Goal: Transaction & Acquisition: Purchase product/service

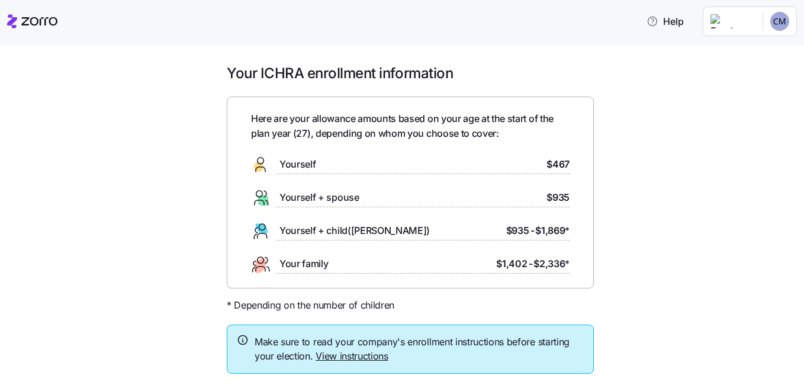
drag, startPoint x: 0, startPoint y: 0, endPoint x: 75, endPoint y: 97, distance: 122.8
click at [75, 97] on div "Your ICHRA enrollment information Here are your allowance amounts based on your…" at bounding box center [410, 246] width 754 height 365
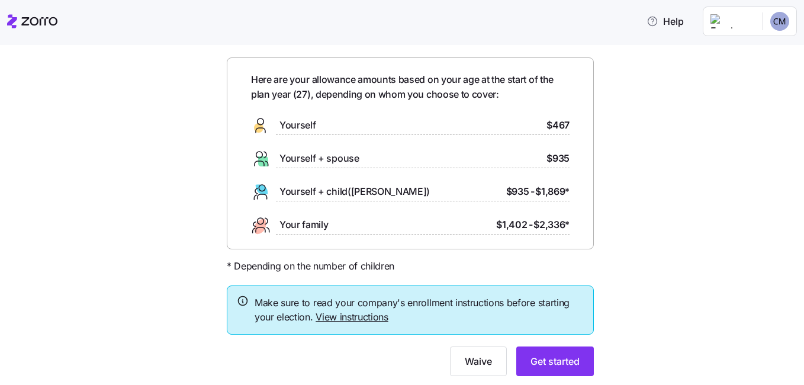
scroll to position [73, 0]
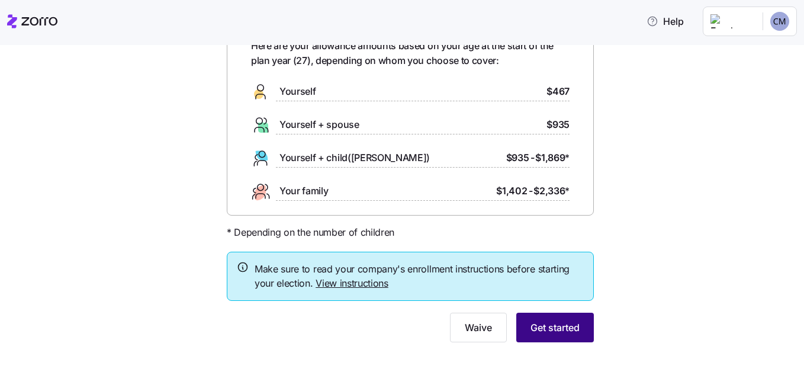
click at [543, 323] on span "Get started" at bounding box center [554, 327] width 49 height 14
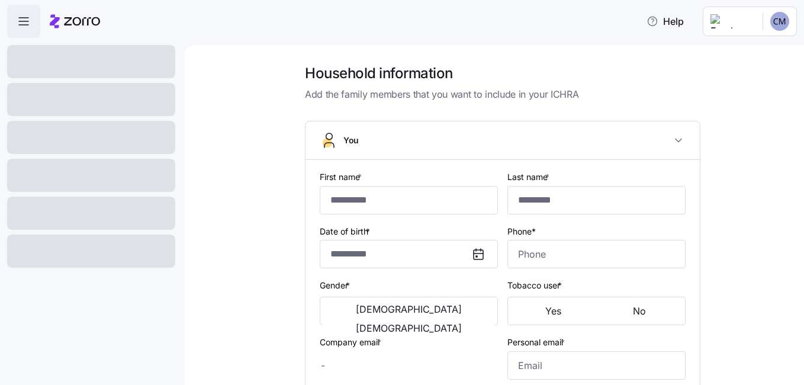
type input "****"
type input "********"
type input "[EMAIL_ADDRESS][DOMAIN_NAME]"
type input "**********"
checkbox input "true"
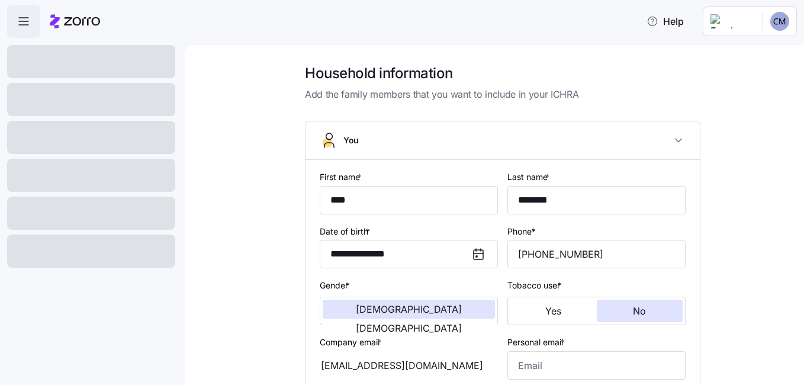
type input "**********"
type input "[PHONE_NUMBER]"
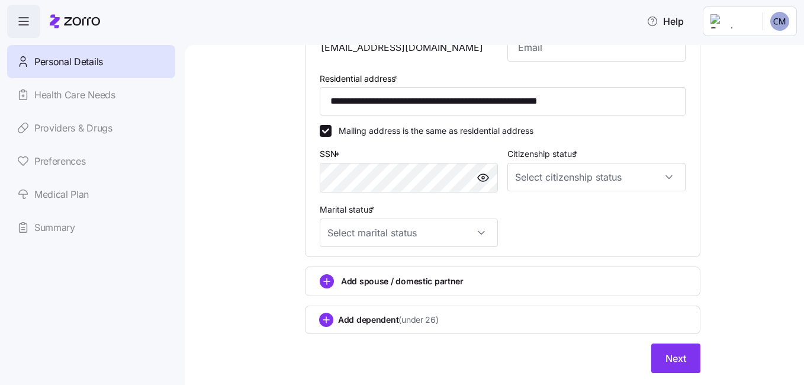
scroll to position [349, 0]
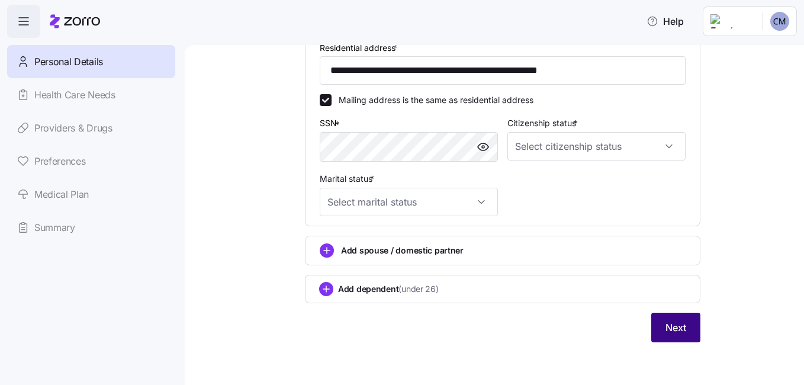
click at [669, 327] on span "Next" at bounding box center [675, 327] width 21 height 14
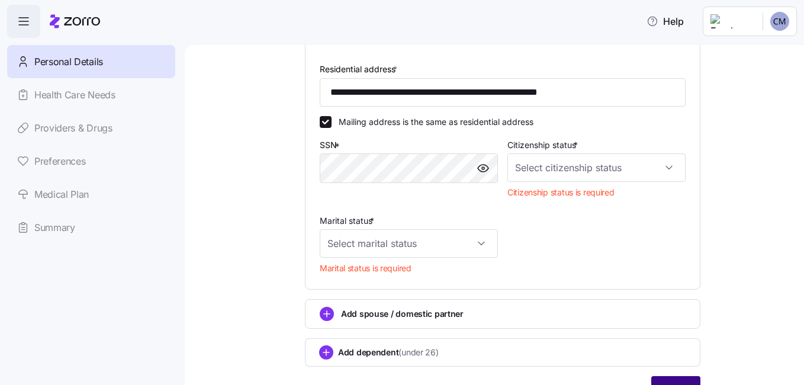
scroll to position [370, 0]
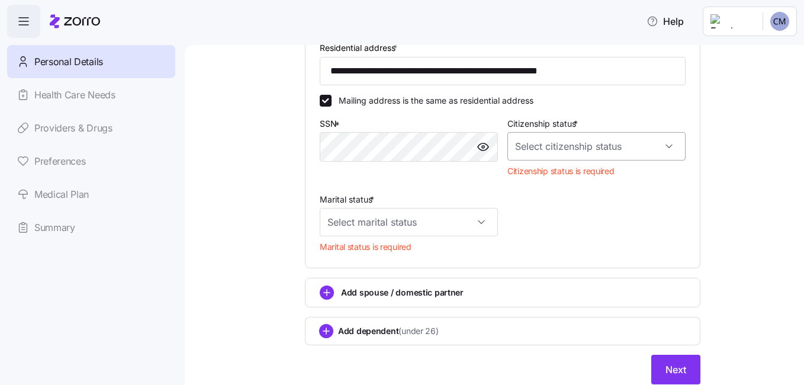
click at [657, 145] on input "Citizenship status *" at bounding box center [596, 146] width 178 height 28
click at [617, 175] on div "[DEMOGRAPHIC_DATA] citizen" at bounding box center [592, 182] width 169 height 25
type input "[DEMOGRAPHIC_DATA] citizen"
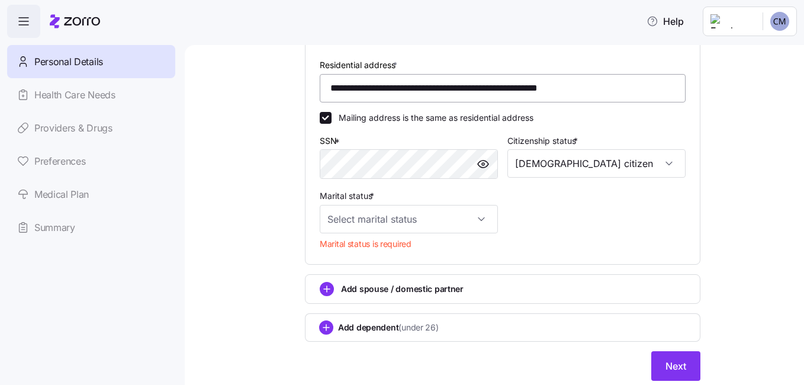
scroll to position [351, 0]
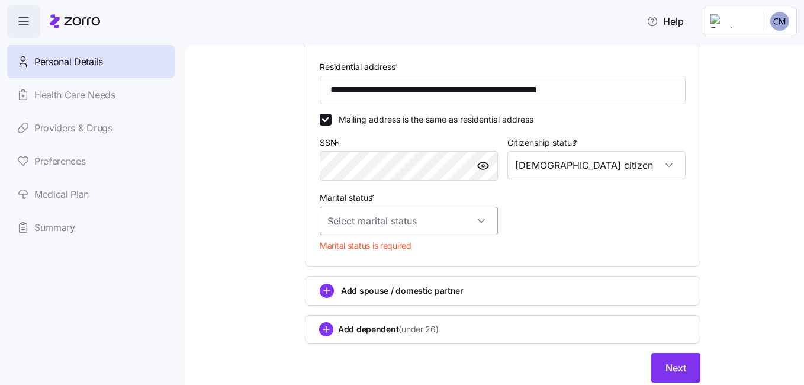
click at [458, 224] on input "Marital status *" at bounding box center [409, 221] width 178 height 28
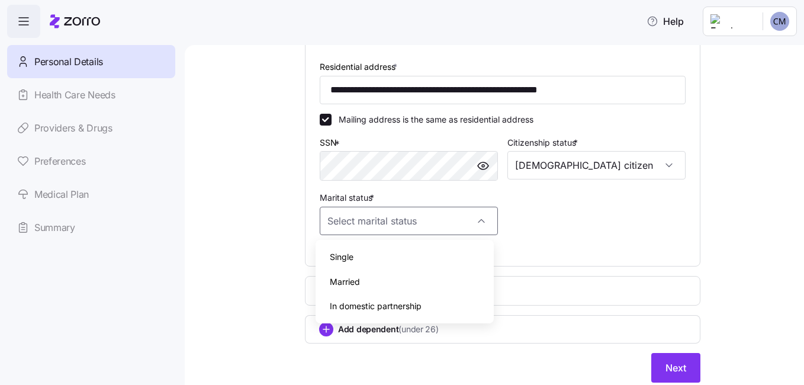
click at [421, 262] on div "Single" at bounding box center [404, 256] width 169 height 25
type input "Single"
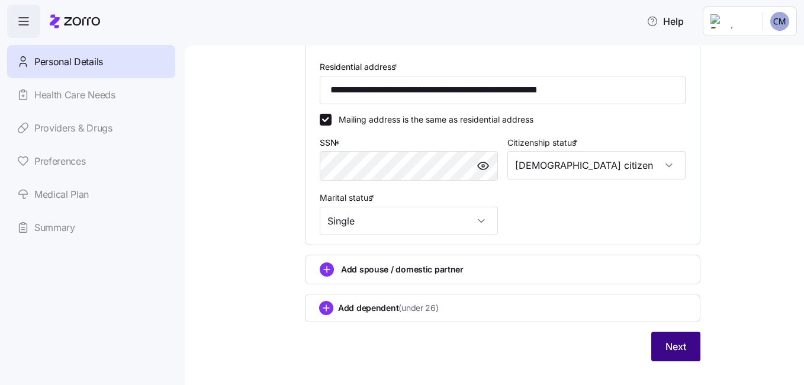
click at [668, 346] on span "Next" at bounding box center [675, 346] width 21 height 14
click at [667, 349] on span "Next" at bounding box center [675, 346] width 21 height 14
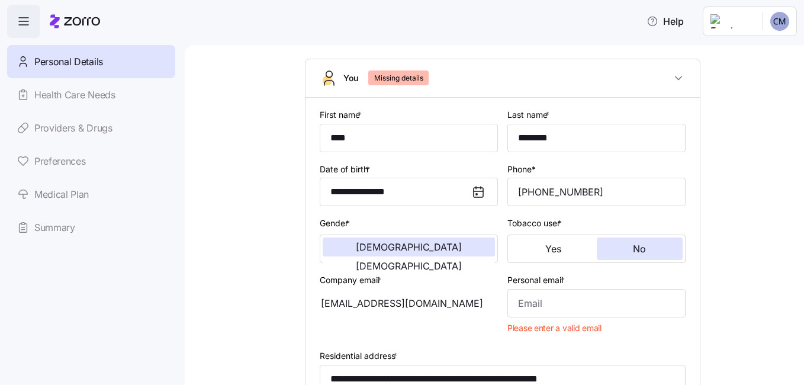
scroll to position [126, 0]
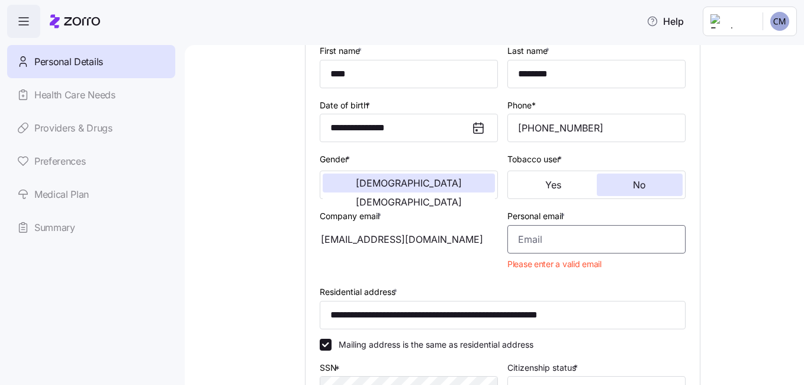
click at [536, 230] on input "Personal email *" at bounding box center [596, 239] width 178 height 28
type input "[EMAIL_ADDRESS][DOMAIN_NAME]"
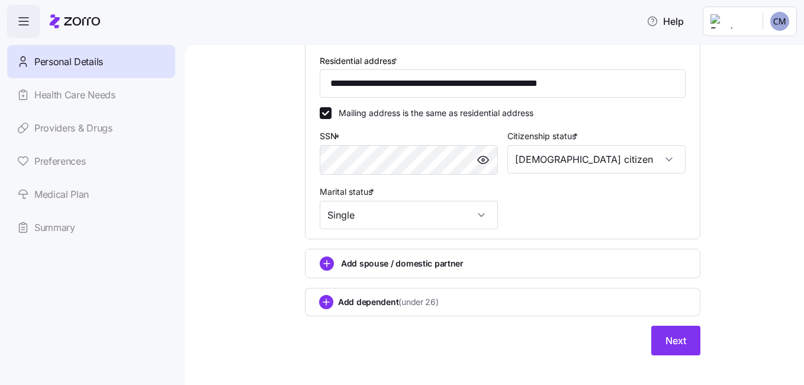
scroll to position [349, 0]
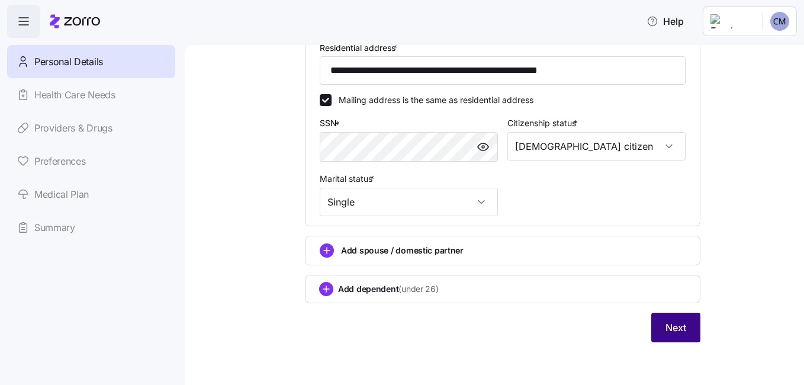
click at [667, 324] on span "Next" at bounding box center [675, 327] width 21 height 14
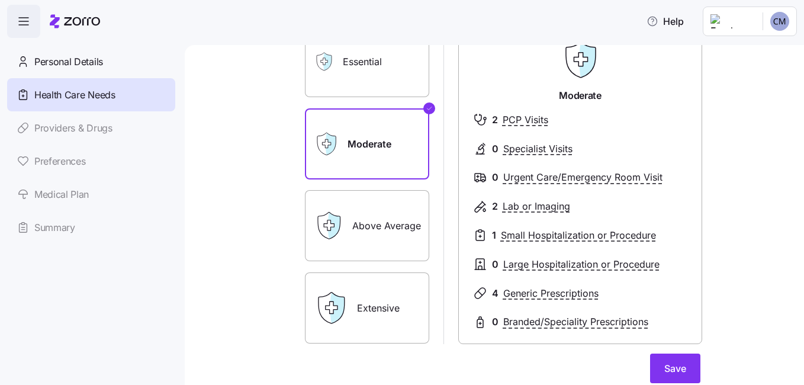
scroll to position [102, 0]
click at [388, 226] on label "Above Average" at bounding box center [367, 224] width 124 height 71
click at [0, 0] on input "Above Average" at bounding box center [0, 0] width 0 height 0
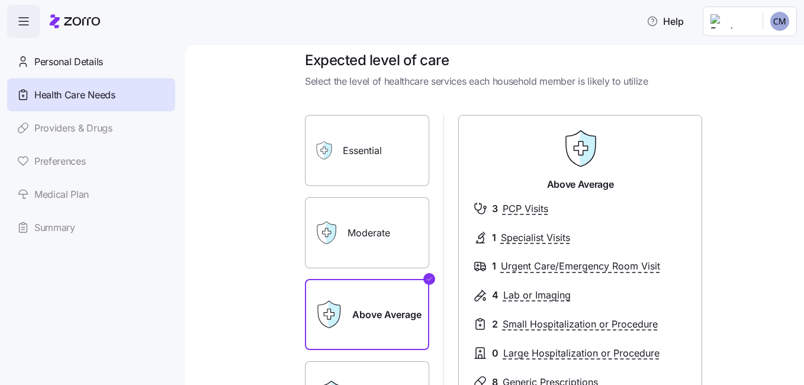
scroll to position [12, 0]
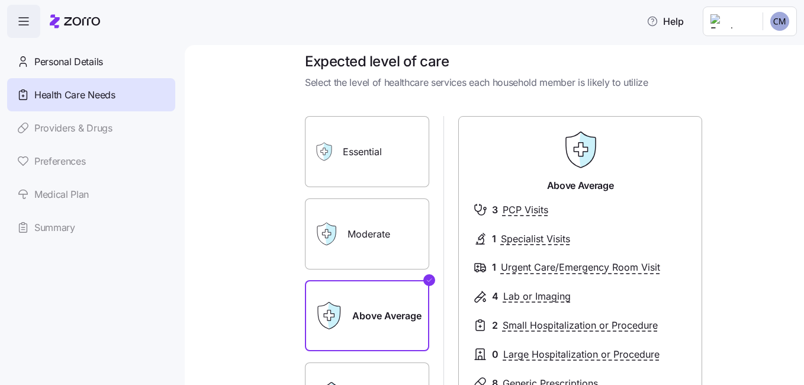
click at [353, 143] on label "Essential" at bounding box center [367, 151] width 124 height 71
click at [0, 0] on input "Essential" at bounding box center [0, 0] width 0 height 0
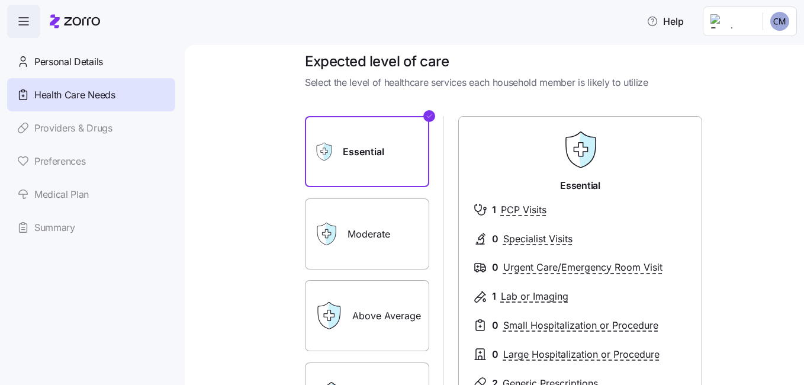
click at [335, 303] on icon at bounding box center [328, 315] width 28 height 28
click at [363, 316] on label "Above Average" at bounding box center [367, 315] width 124 height 71
click at [0, 0] on input "Above Average" at bounding box center [0, 0] width 0 height 0
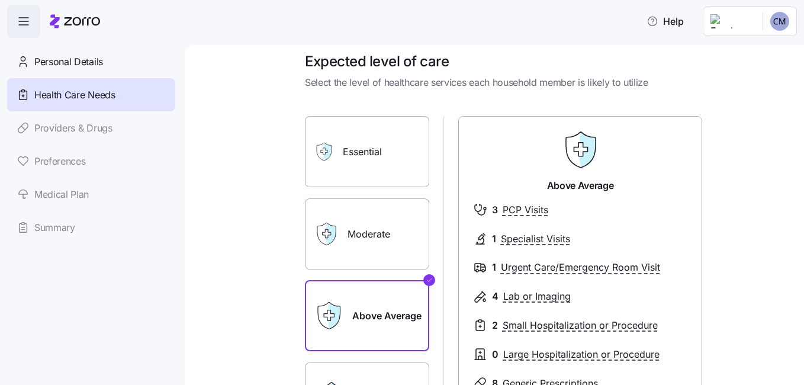
click at [363, 234] on label "Moderate" at bounding box center [367, 233] width 124 height 71
click at [0, 0] on input "Moderate" at bounding box center [0, 0] width 0 height 0
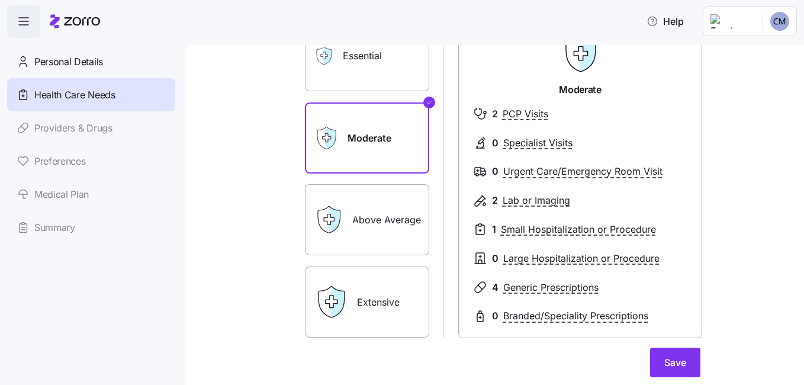
scroll to position [108, 0]
click at [360, 213] on label "Above Average" at bounding box center [367, 218] width 124 height 71
click at [0, 0] on input "Above Average" at bounding box center [0, 0] width 0 height 0
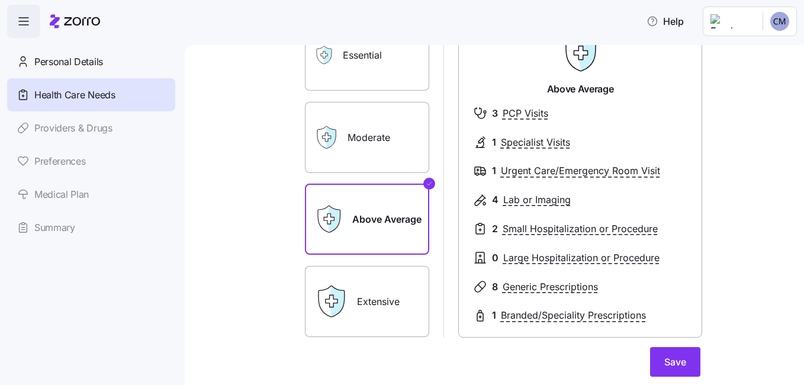
click at [376, 309] on label "Extensive" at bounding box center [367, 301] width 124 height 71
click at [0, 0] on input "Extensive" at bounding box center [0, 0] width 0 height 0
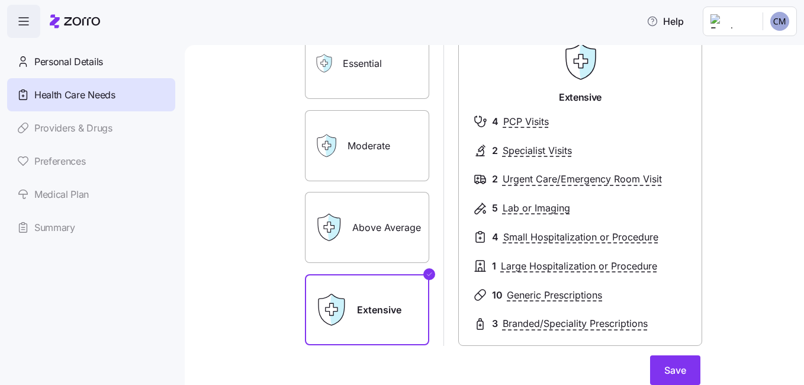
scroll to position [127, 0]
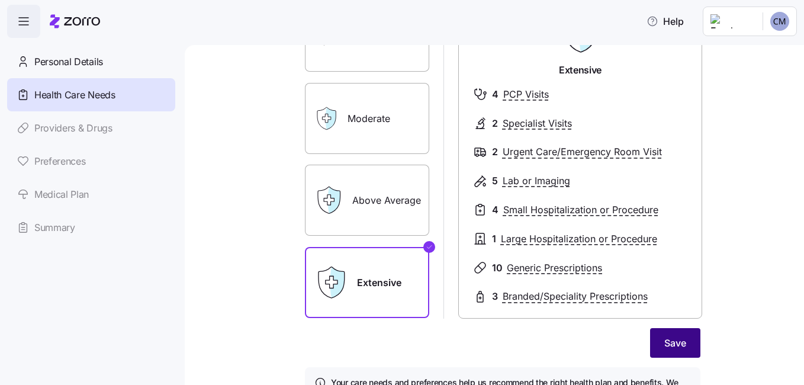
click at [659, 335] on button "Save" at bounding box center [675, 343] width 50 height 30
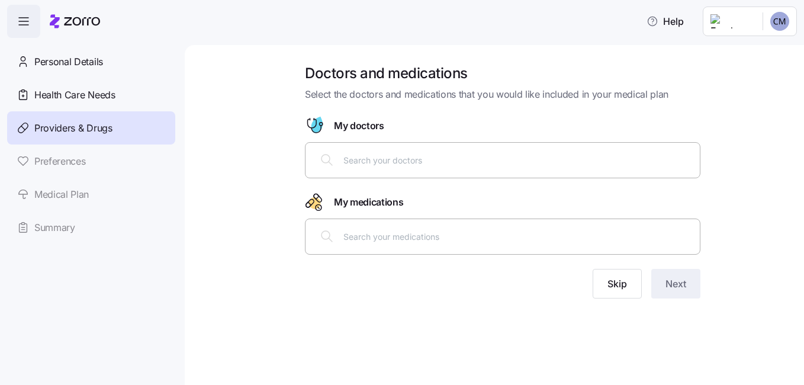
click at [376, 162] on input "text" at bounding box center [517, 159] width 349 height 13
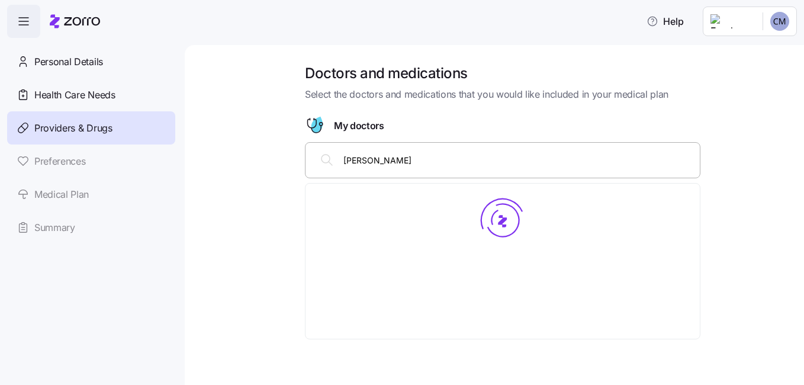
type input "max widawski"
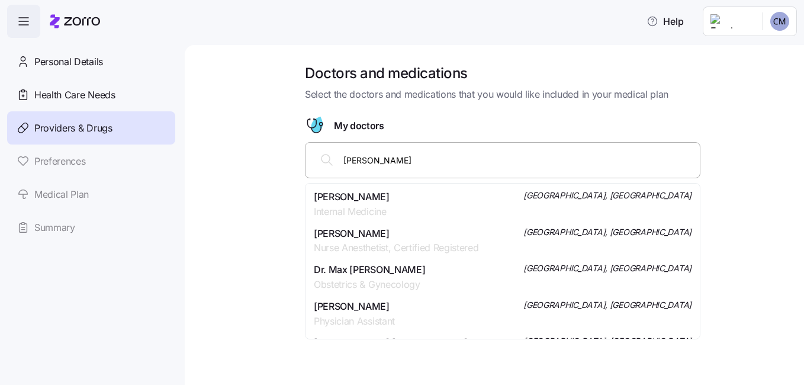
click at [372, 204] on span "Internal Medicine" at bounding box center [352, 211] width 76 height 15
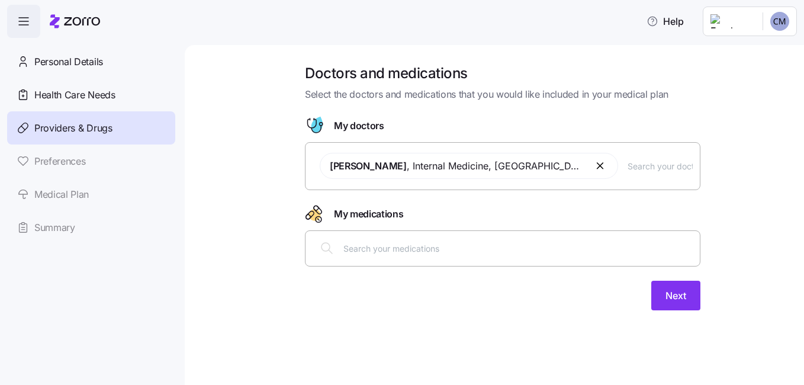
click at [366, 247] on input "text" at bounding box center [517, 247] width 349 height 13
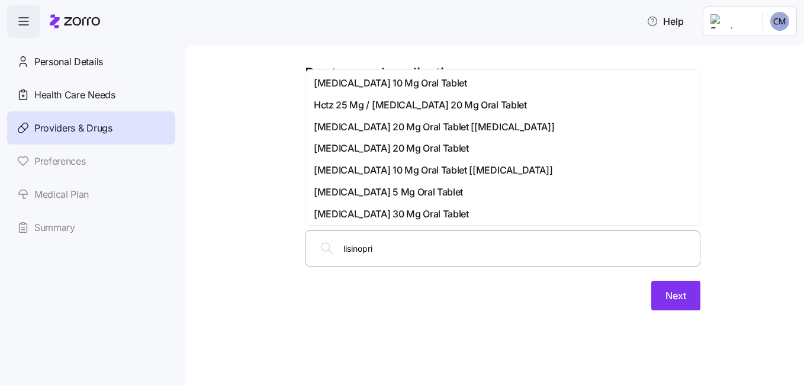
type input "lisinopril"
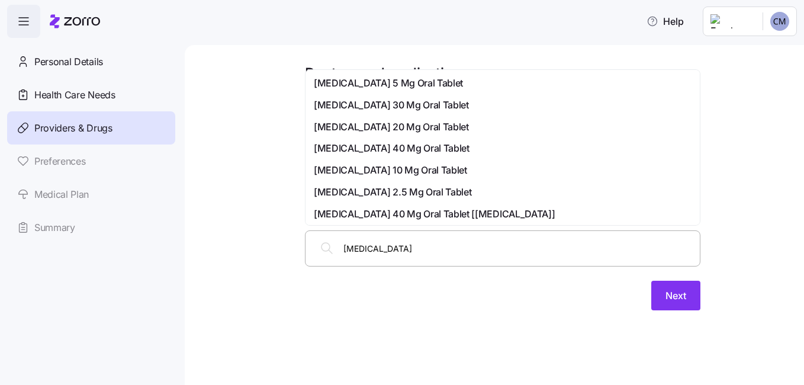
click at [360, 143] on span "[MEDICAL_DATA] 40 Mg Oral Tablet" at bounding box center [392, 148] width 156 height 15
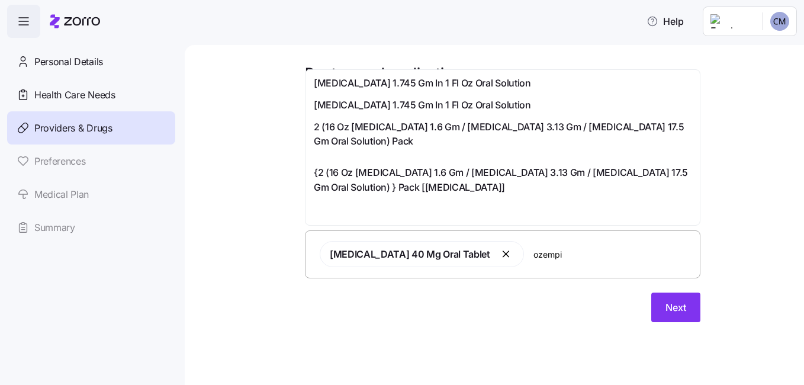
type input "ozempic"
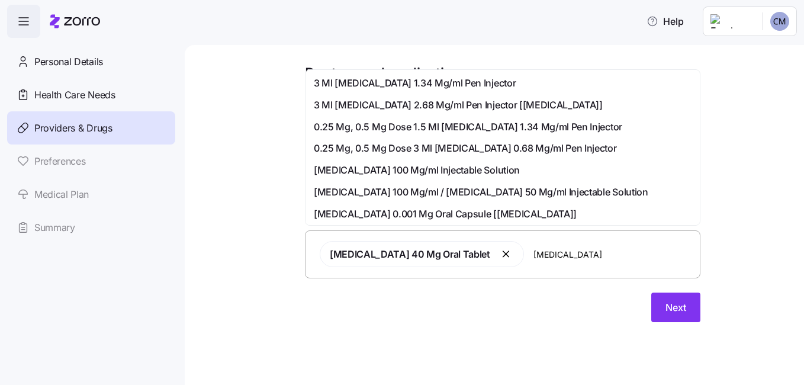
click at [410, 128] on span "0.25 Mg, 0.5 Mg Dose 1.5 Ml [MEDICAL_DATA] 1.34 Mg/ml Pen Injector" at bounding box center [468, 127] width 308 height 15
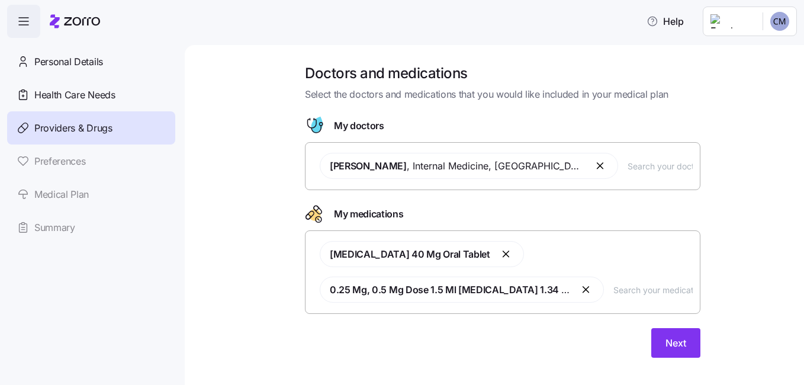
click at [410, 128] on div "My doctors" at bounding box center [502, 125] width 395 height 19
click at [667, 340] on span "Next" at bounding box center [675, 343] width 21 height 14
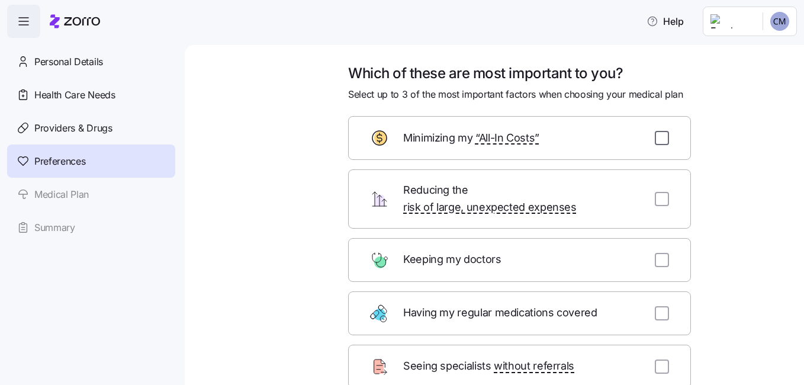
click at [656, 141] on input "checkbox" at bounding box center [662, 138] width 14 height 14
checkbox input "true"
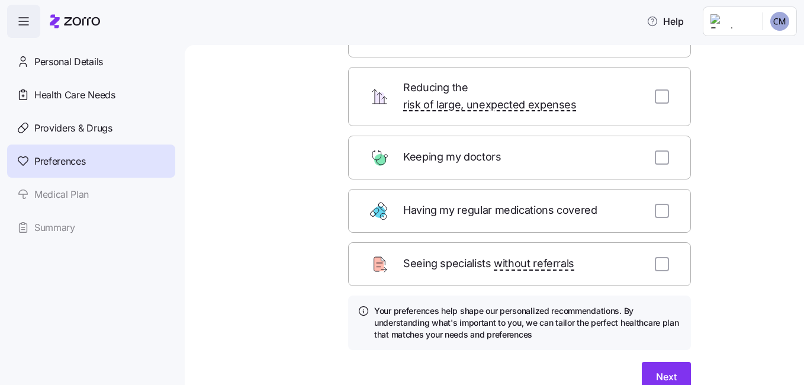
scroll to position [103, 0]
click at [662, 203] on input "checkbox" at bounding box center [662, 210] width 14 height 14
checkbox input "true"
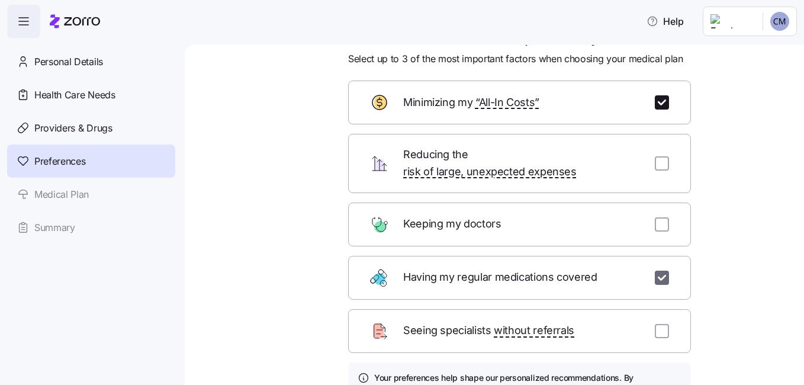
scroll to position [35, 0]
click at [658, 157] on input "checkbox" at bounding box center [662, 164] width 14 height 14
checkbox input "true"
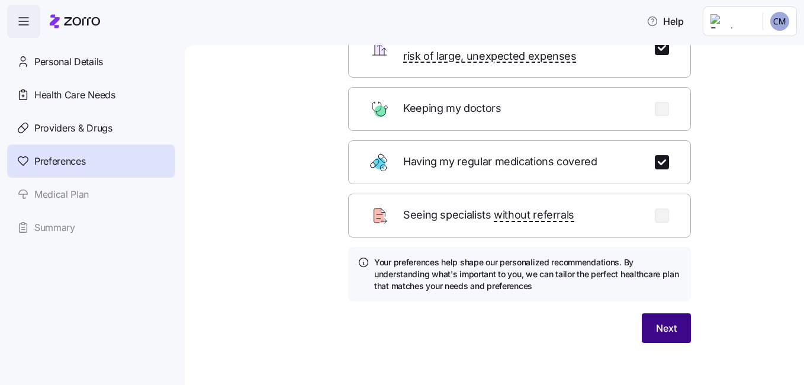
click at [670, 321] on span "Next" at bounding box center [666, 328] width 21 height 14
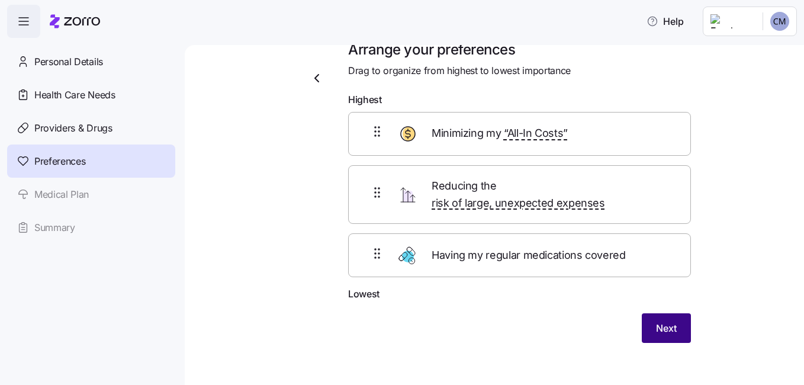
click at [670, 321] on span "Next" at bounding box center [666, 328] width 21 height 14
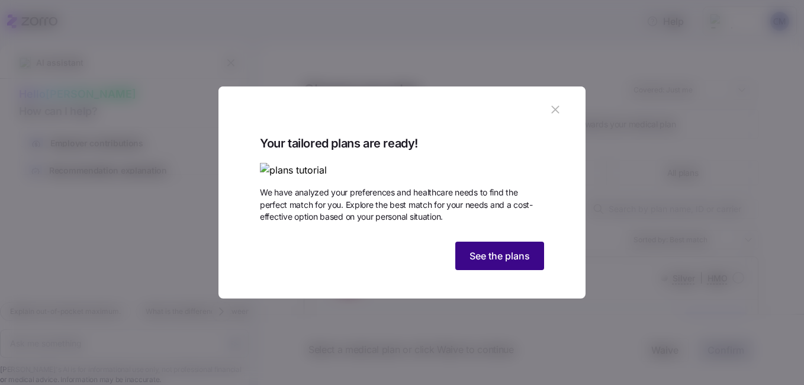
click at [507, 263] on span "See the plans" at bounding box center [499, 256] width 60 height 14
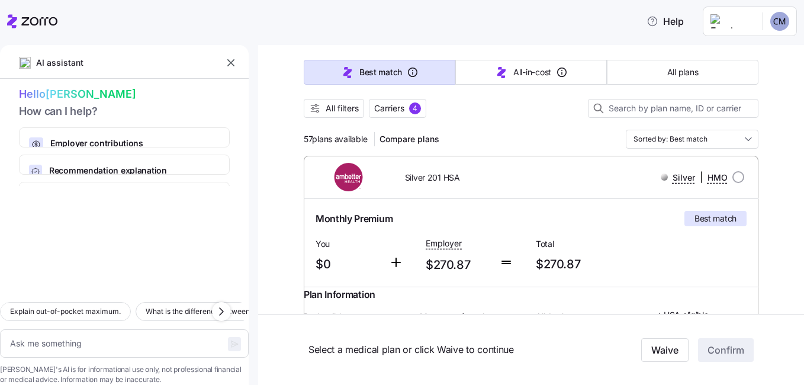
scroll to position [104, 0]
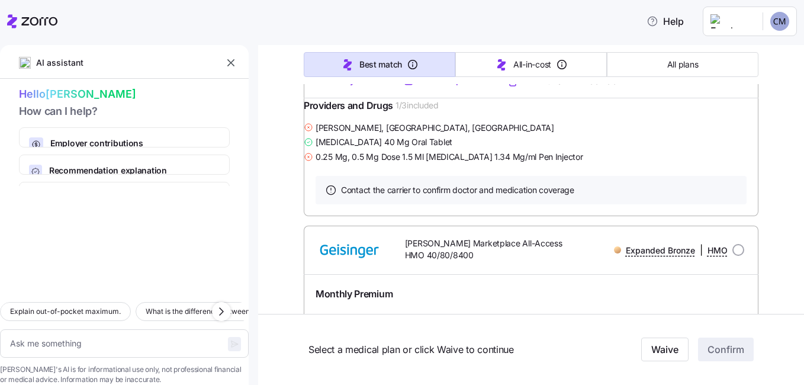
scroll to position [7222, 0]
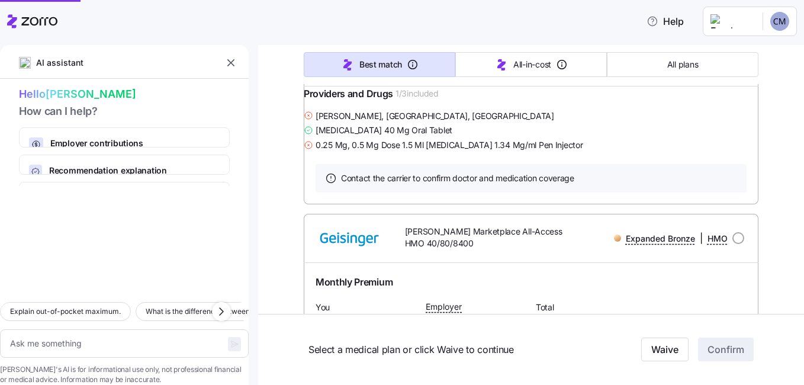
type textarea "x"
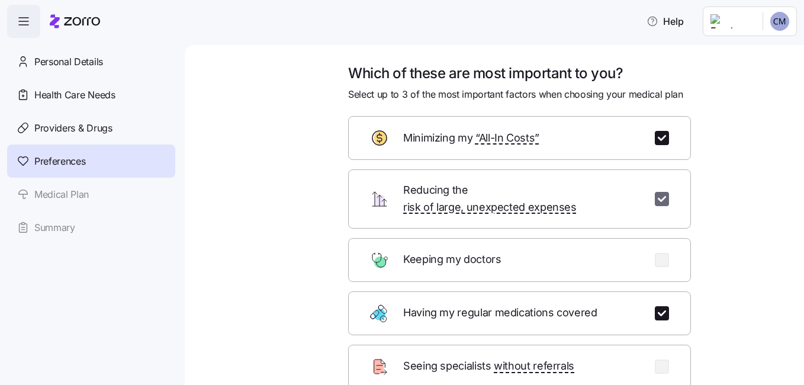
click at [661, 192] on input "checkbox" at bounding box center [662, 199] width 14 height 14
checkbox input "false"
click at [658, 253] on input "checkbox" at bounding box center [662, 260] width 14 height 14
checkbox input "true"
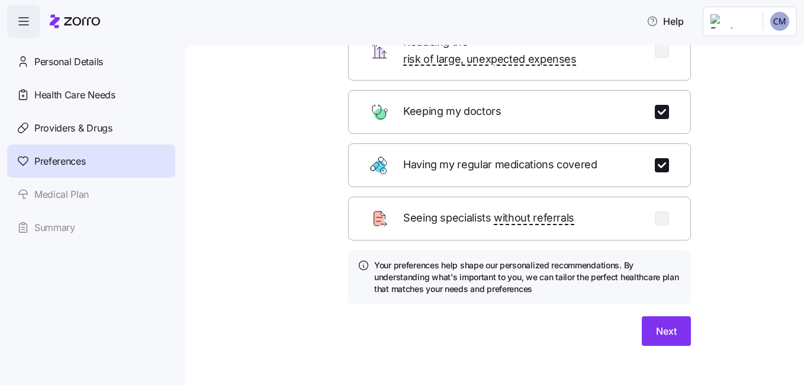
scroll to position [151, 0]
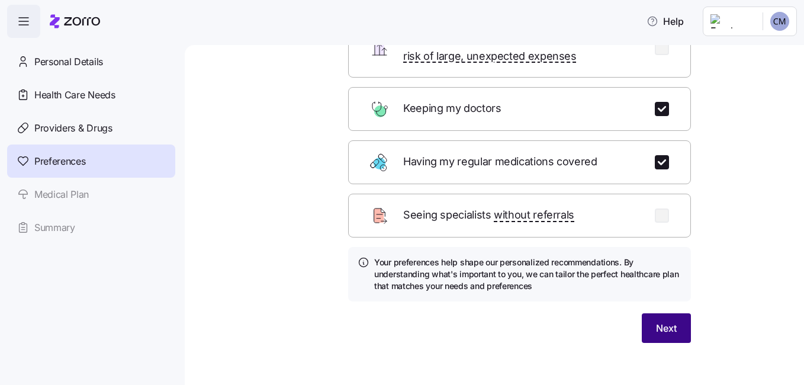
click at [656, 321] on span "Next" at bounding box center [666, 328] width 21 height 14
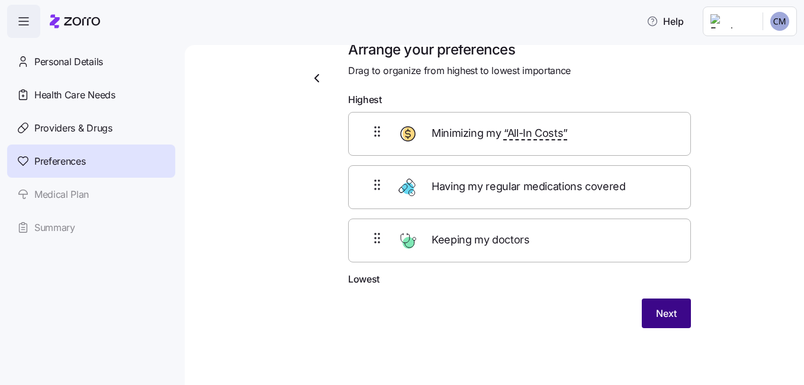
click at [656, 311] on span "Next" at bounding box center [666, 313] width 21 height 14
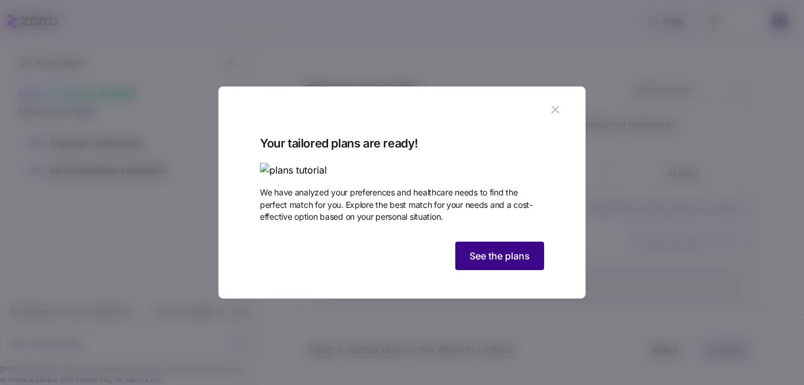
click at [517, 263] on span "See the plans" at bounding box center [499, 256] width 60 height 14
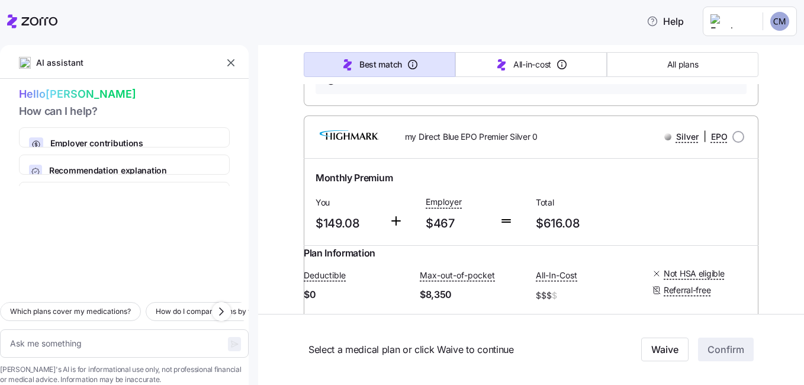
scroll to position [15322, 0]
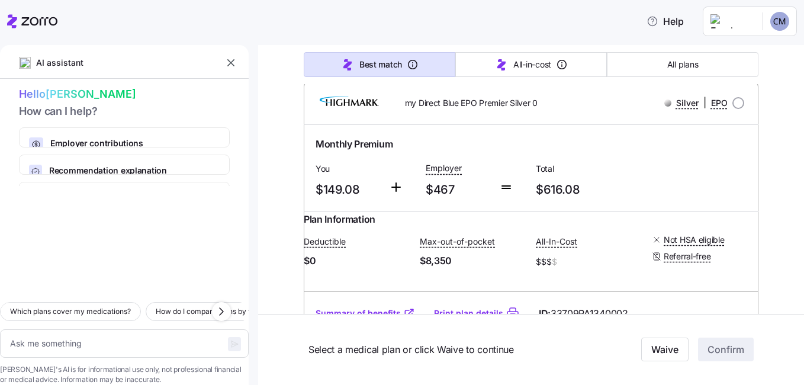
type textarea "x"
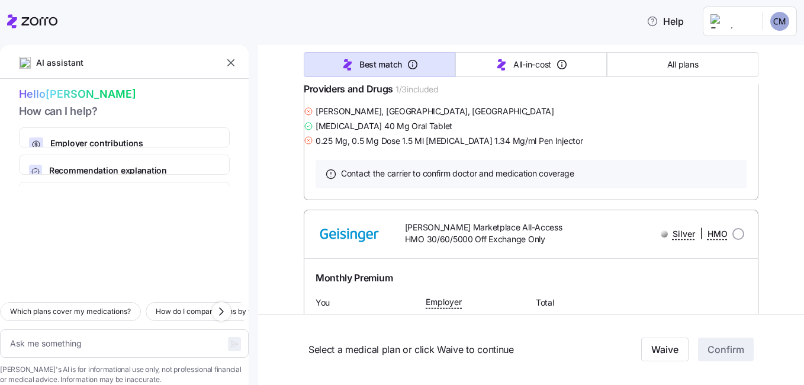
scroll to position [11410, 0]
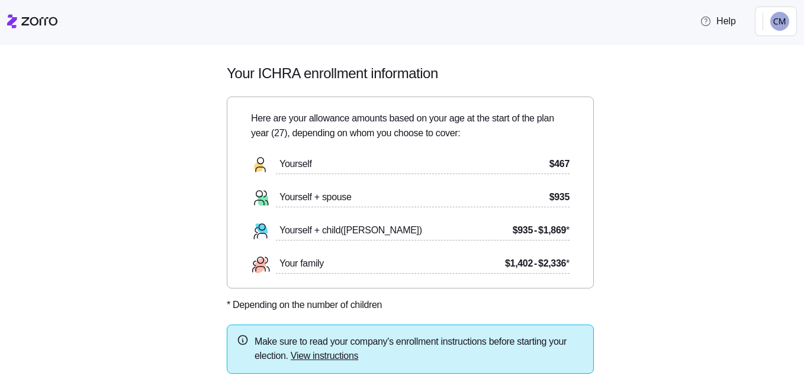
scroll to position [73, 0]
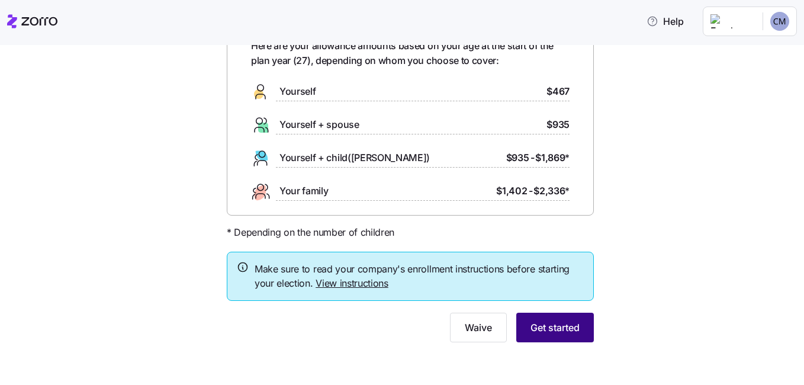
click at [553, 322] on span "Get started" at bounding box center [554, 327] width 49 height 14
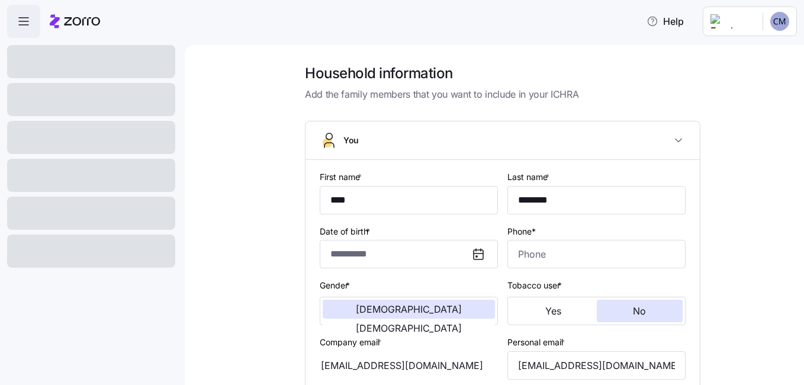
type input "**********"
type input "[PHONE_NUMBER]"
type input "[DEMOGRAPHIC_DATA] citizen"
type input "Single"
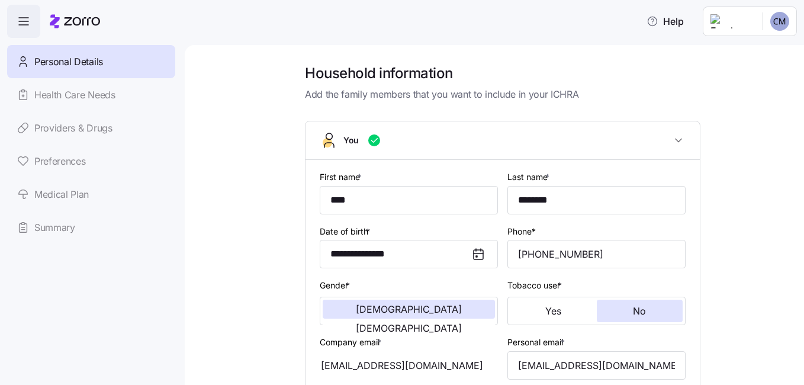
click at [74, 195] on div "Personal Details Health Care Needs Providers & Drugs Preferences Medical Plan S…" at bounding box center [91, 144] width 168 height 199
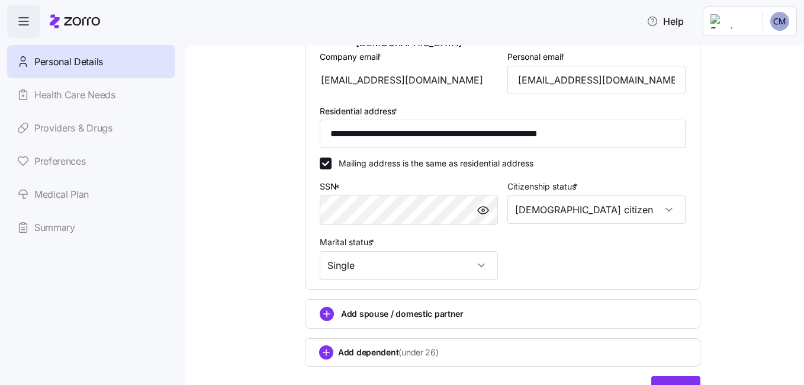
scroll to position [349, 0]
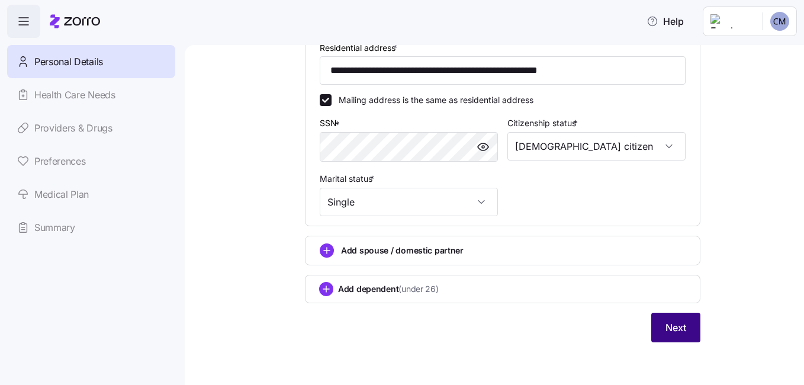
click at [665, 329] on span "Next" at bounding box center [675, 327] width 21 height 14
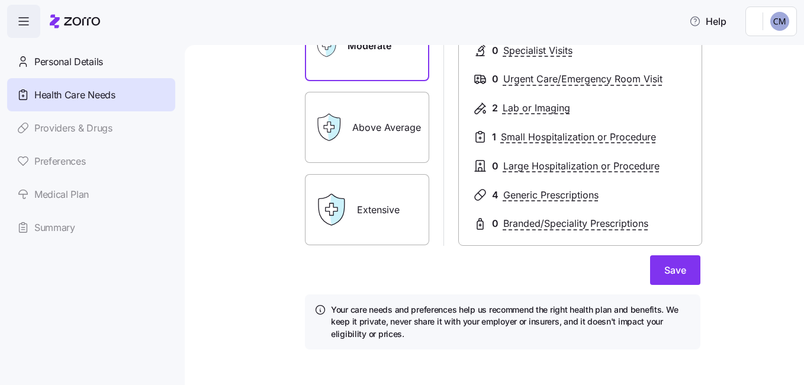
scroll to position [207, 0]
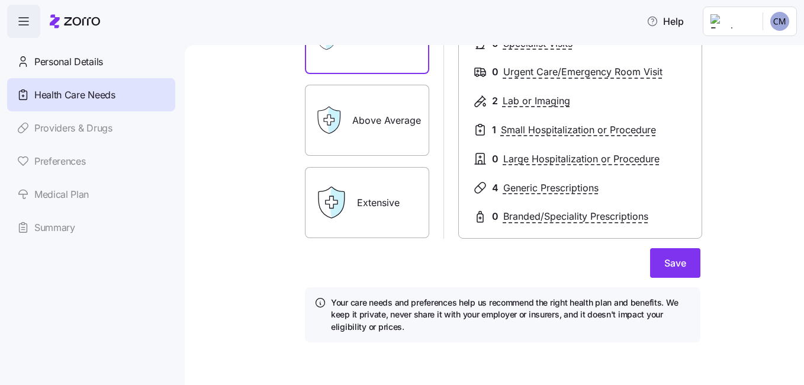
click at [352, 208] on div "Extensive" at bounding box center [367, 202] width 124 height 71
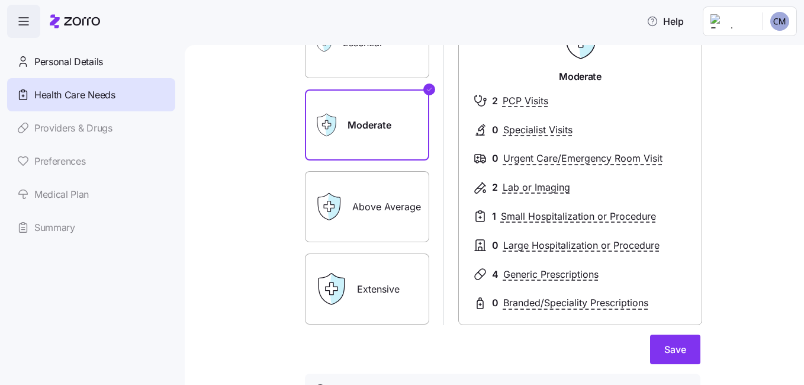
scroll to position [120, 0]
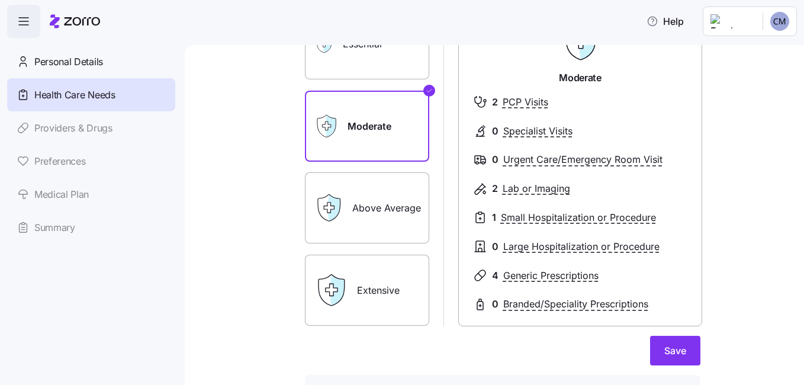
drag, startPoint x: 352, startPoint y: 208, endPoint x: 329, endPoint y: 211, distance: 23.3
click at [329, 211] on icon at bounding box center [334, 208] width 12 height 27
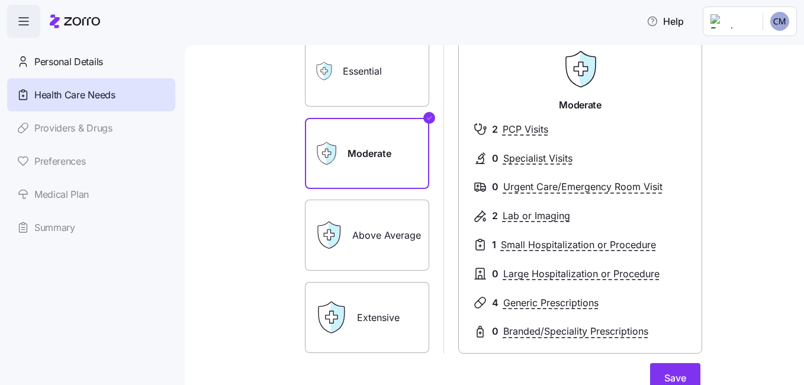
scroll to position [93, 0]
click at [428, 118] on icon "Checkmark" at bounding box center [429, 117] width 7 height 14
click at [384, 94] on label "Essential" at bounding box center [367, 70] width 124 height 71
click at [0, 0] on input "Essential" at bounding box center [0, 0] width 0 height 0
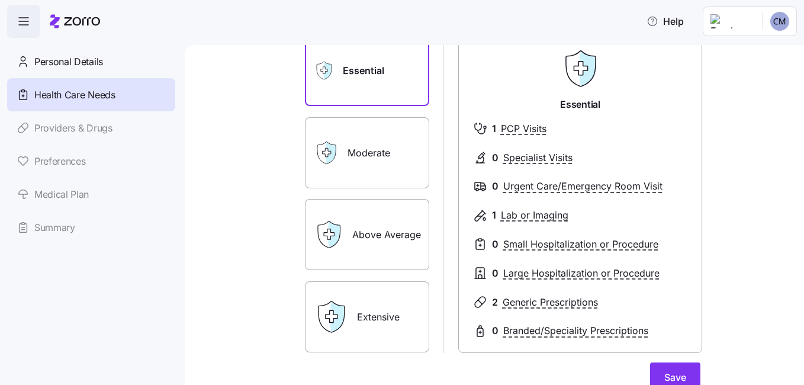
click at [378, 144] on label "Moderate" at bounding box center [367, 152] width 124 height 71
click at [0, 0] on input "Moderate" at bounding box center [0, 0] width 0 height 0
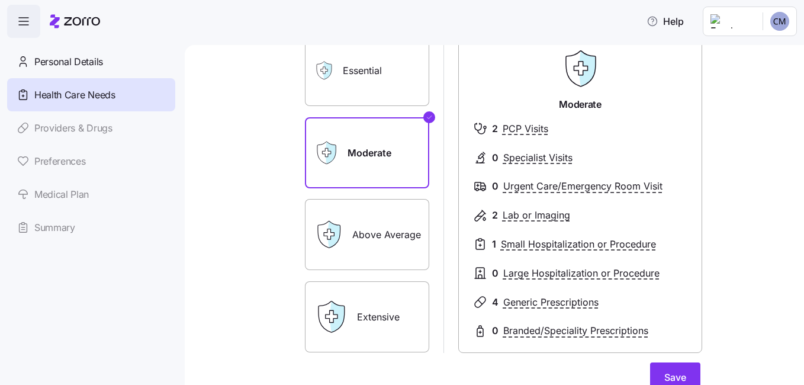
click at [368, 85] on label "Essential" at bounding box center [367, 70] width 124 height 71
click at [0, 0] on input "Essential" at bounding box center [0, 0] width 0 height 0
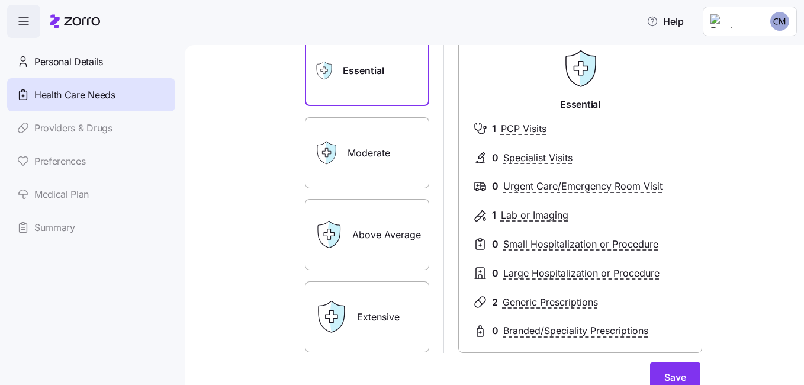
click at [382, 180] on label "Moderate" at bounding box center [367, 152] width 124 height 71
click at [0, 0] on input "Moderate" at bounding box center [0, 0] width 0 height 0
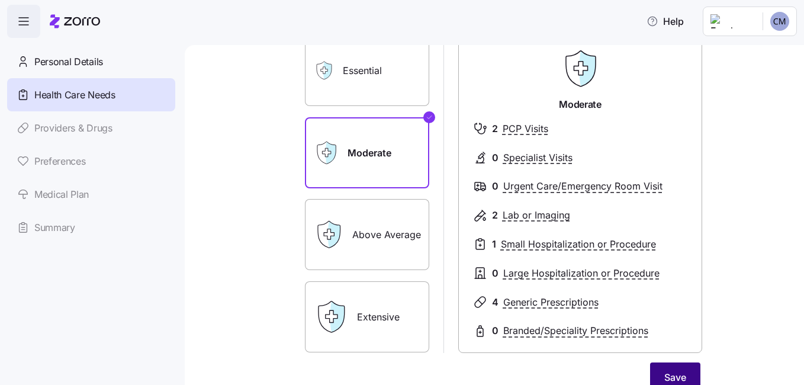
drag, startPoint x: 669, startPoint y: 367, endPoint x: 664, endPoint y: 379, distance: 13.0
click at [664, 379] on span "Save" at bounding box center [675, 377] width 22 height 14
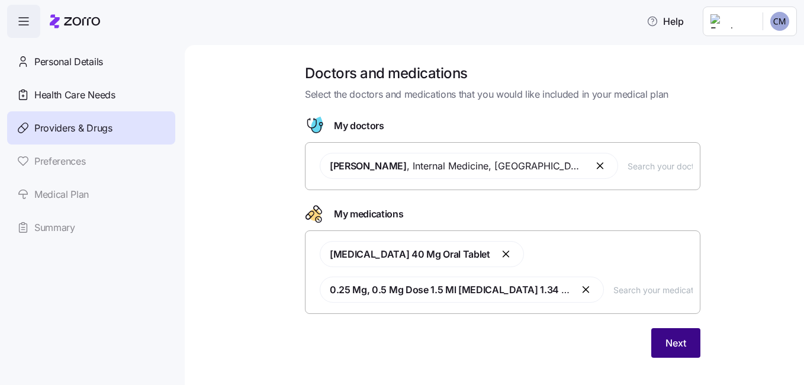
click at [665, 337] on span "Next" at bounding box center [675, 343] width 21 height 14
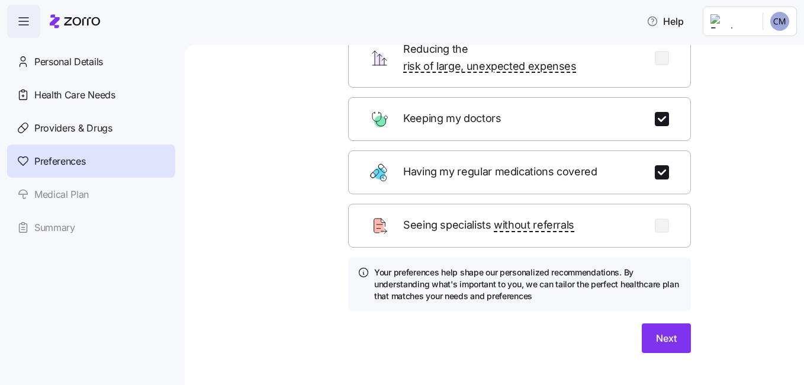
scroll to position [151, 0]
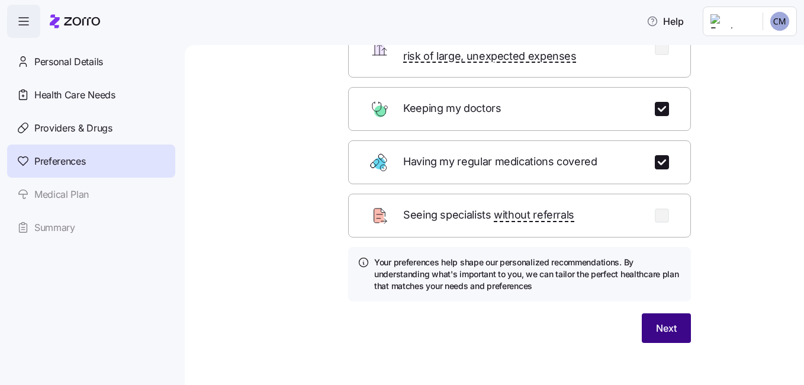
click at [671, 321] on span "Next" at bounding box center [666, 328] width 21 height 14
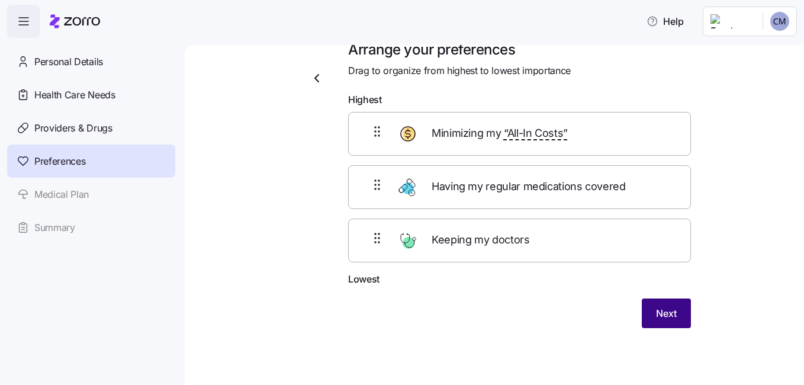
scroll to position [24, 0]
click at [671, 311] on span "Next" at bounding box center [666, 313] width 21 height 14
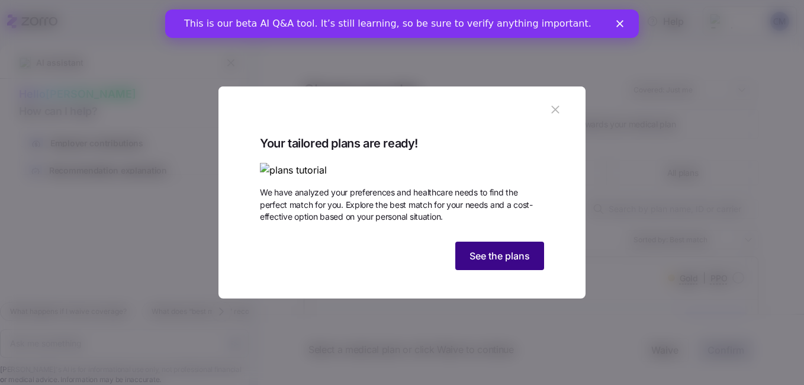
click at [487, 263] on span "See the plans" at bounding box center [499, 256] width 60 height 14
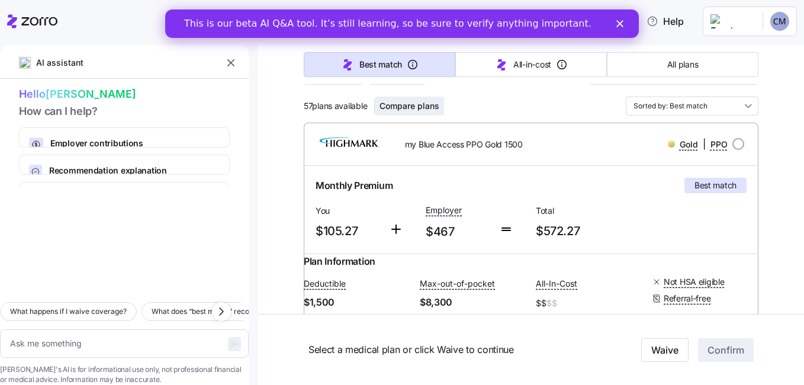
scroll to position [135, 0]
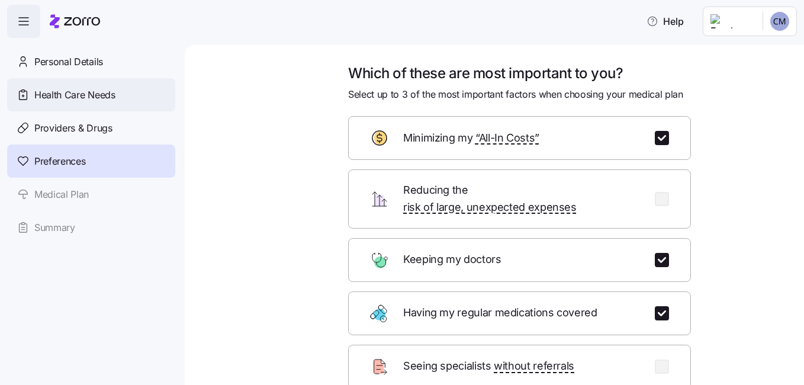
click at [101, 89] on span "Health Care Needs" at bounding box center [74, 95] width 81 height 15
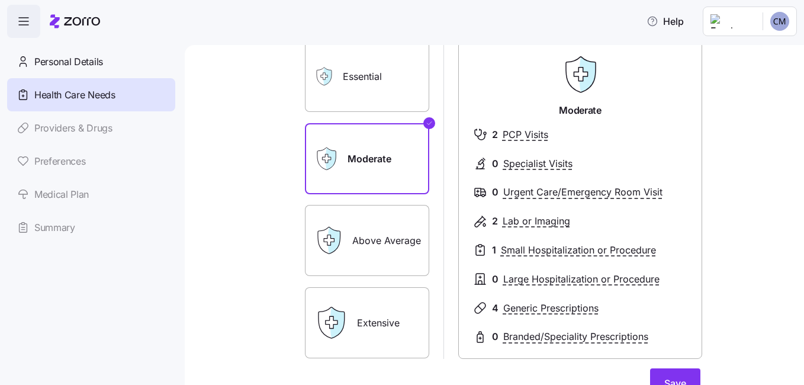
scroll to position [89, 0]
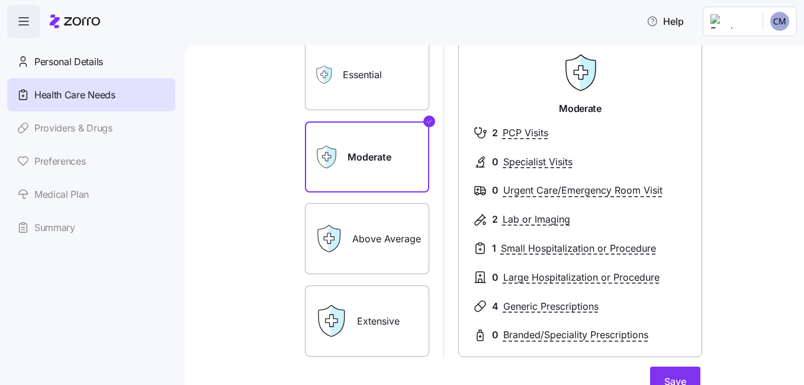
click at [355, 240] on label "Above Average" at bounding box center [367, 238] width 124 height 71
click at [0, 0] on input "Above Average" at bounding box center [0, 0] width 0 height 0
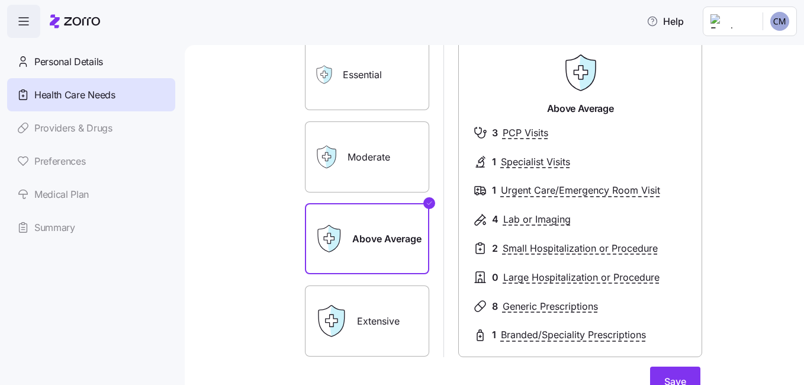
click at [366, 159] on label "Moderate" at bounding box center [367, 156] width 124 height 71
click at [0, 0] on input "Moderate" at bounding box center [0, 0] width 0 height 0
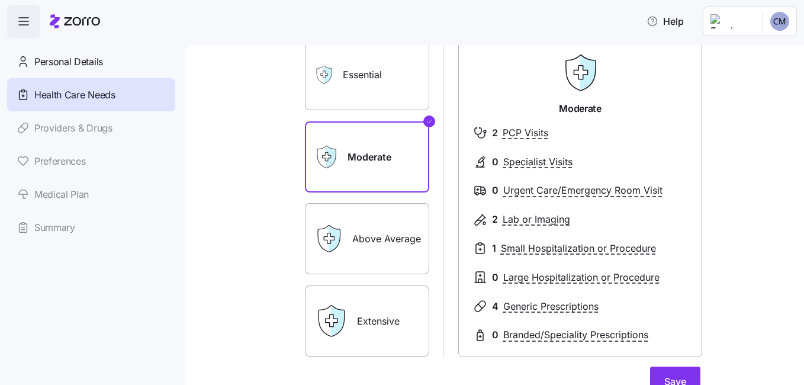
click at [369, 228] on label "Above Average" at bounding box center [367, 238] width 124 height 71
click at [0, 0] on input "Above Average" at bounding box center [0, 0] width 0 height 0
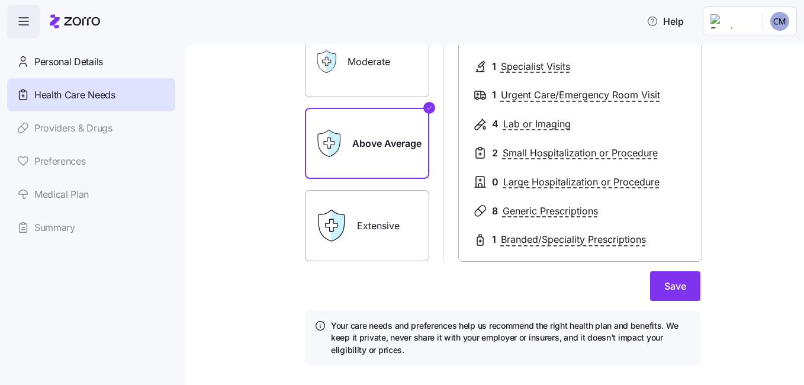
scroll to position [186, 0]
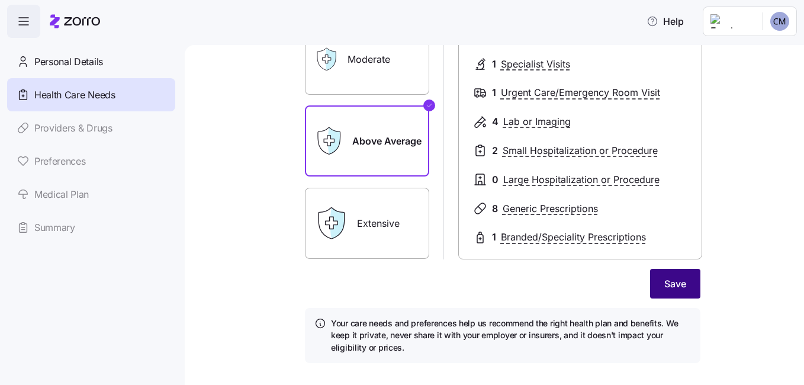
click at [672, 282] on span "Save" at bounding box center [675, 283] width 22 height 14
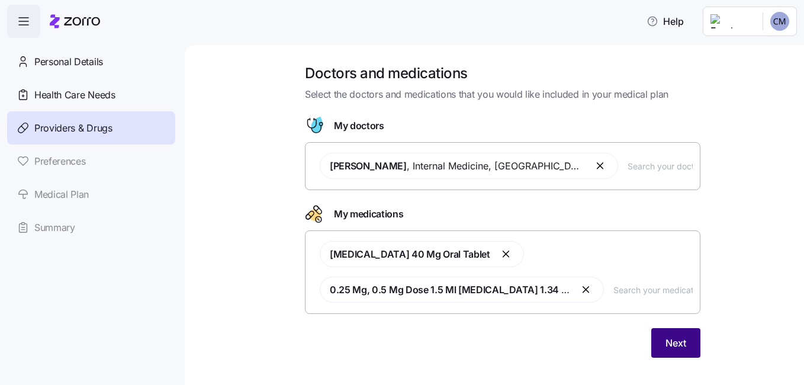
click at [669, 342] on span "Next" at bounding box center [675, 343] width 21 height 14
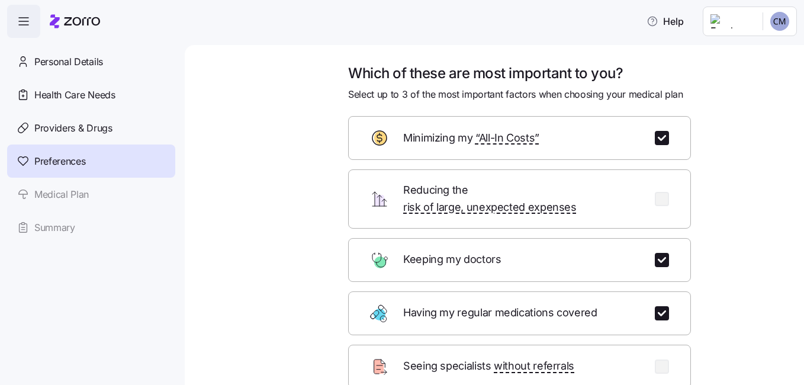
scroll to position [151, 0]
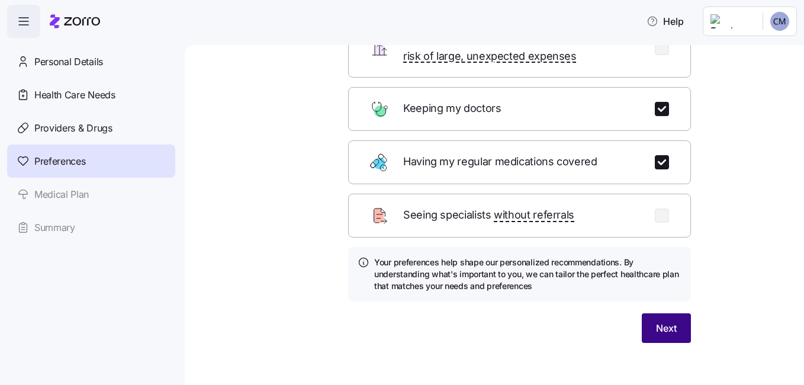
click at [656, 321] on span "Next" at bounding box center [666, 328] width 21 height 14
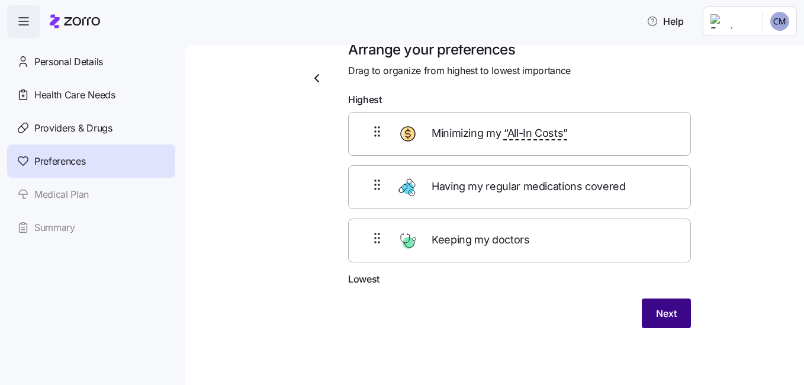
scroll to position [24, 0]
click at [656, 314] on span "Next" at bounding box center [666, 313] width 21 height 14
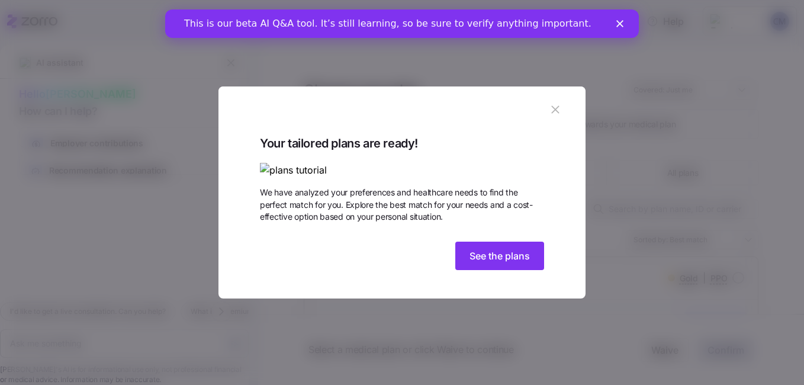
click at [614, 20] on div "This is our beta AI Q&A tool. It’s still learning, so be sure to verify anythin…" at bounding box center [402, 23] width 474 height 19
click at [621, 21] on icon "Close" at bounding box center [619, 23] width 7 height 7
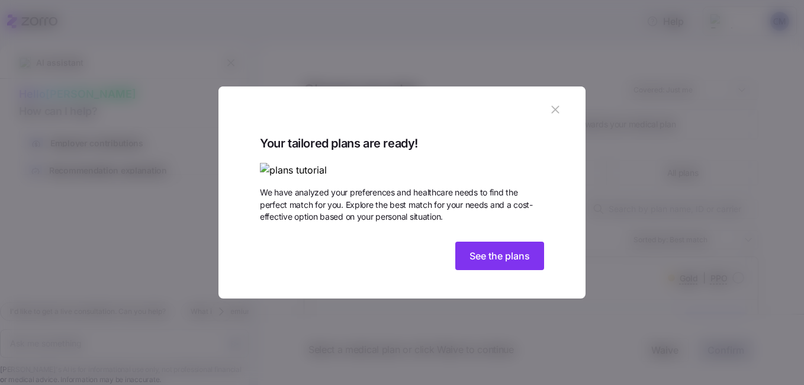
click at [551, 106] on icon "button" at bounding box center [555, 110] width 8 height 8
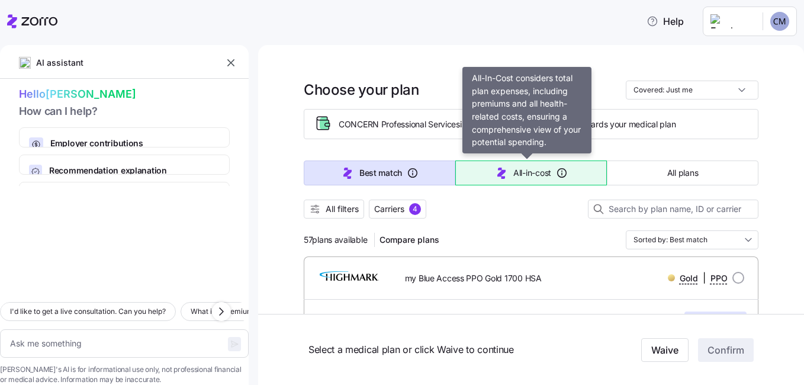
click at [497, 178] on icon "button" at bounding box center [501, 173] width 8 height 11
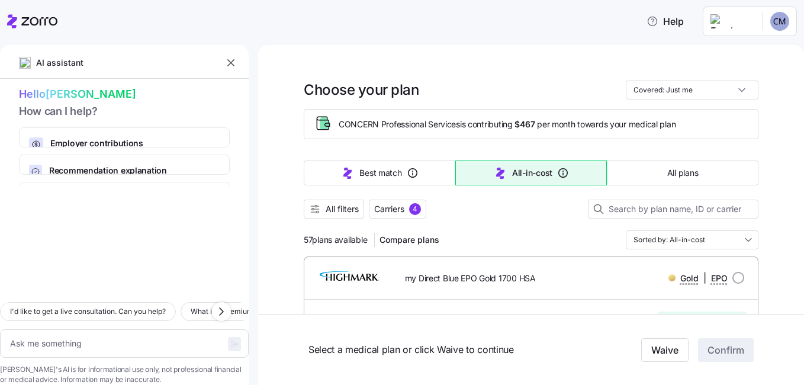
type textarea "x"
type input "Sorted by: All-in-cost"
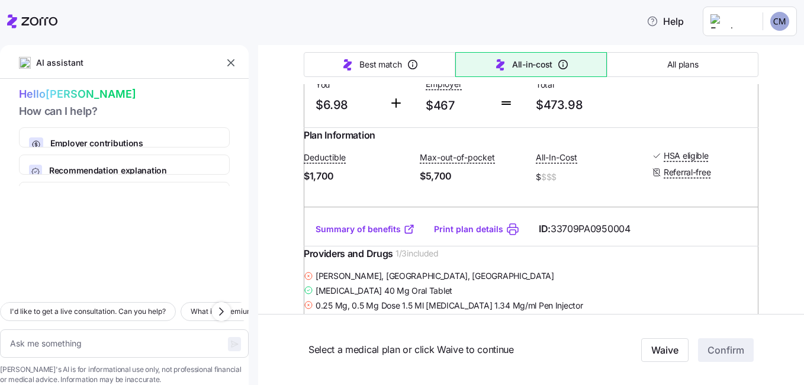
scroll to position [261, 0]
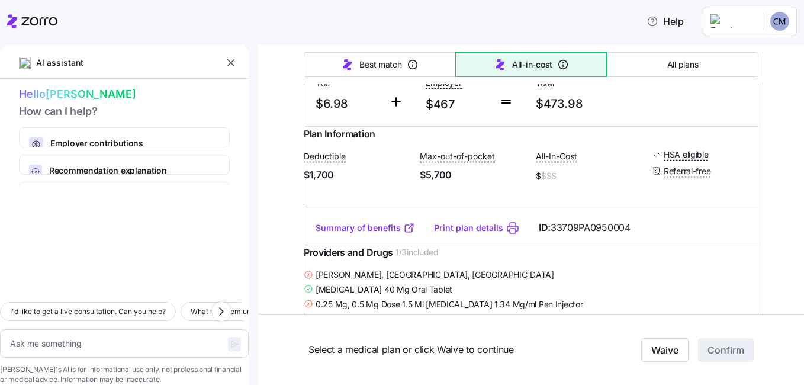
click at [384, 234] on link "Summary of benefits" at bounding box center [364, 228] width 99 height 12
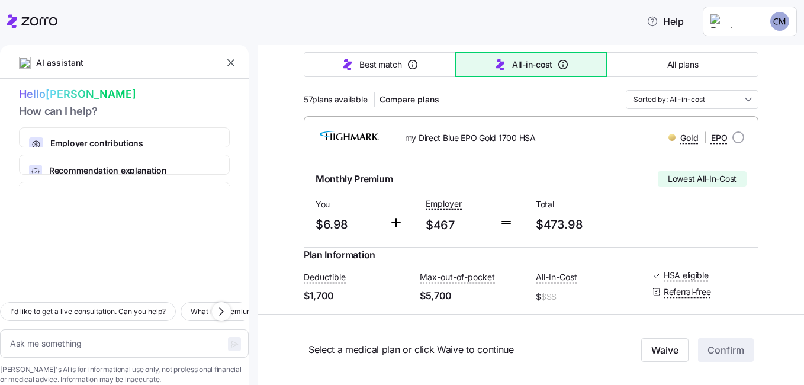
scroll to position [139, 0]
click at [732, 139] on input "radio" at bounding box center [738, 139] width 12 height 12
radio input "true"
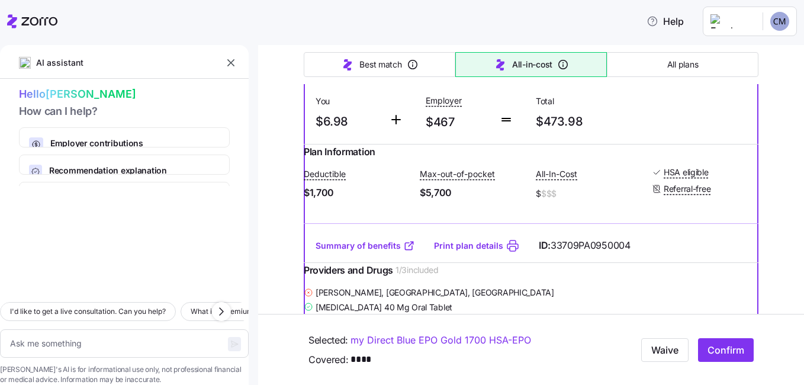
scroll to position [250, 0]
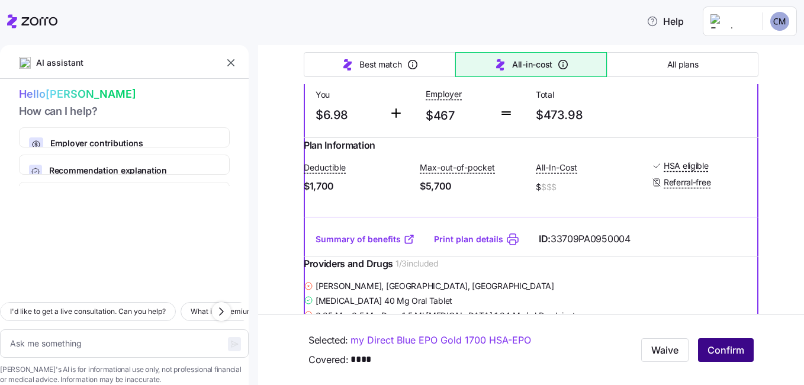
click at [716, 350] on span "Confirm" at bounding box center [725, 350] width 37 height 14
type textarea "x"
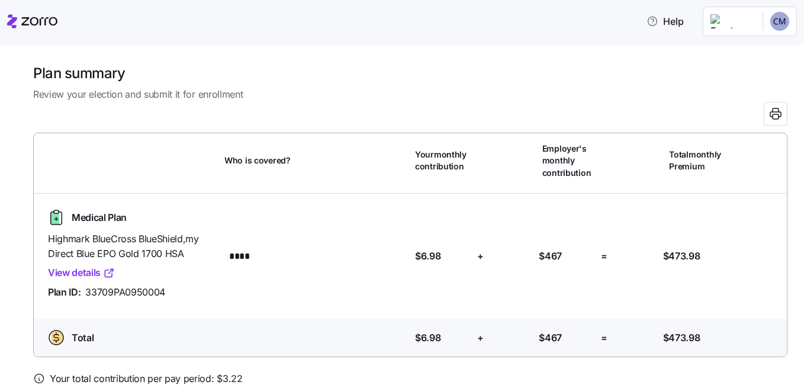
scroll to position [59, 0]
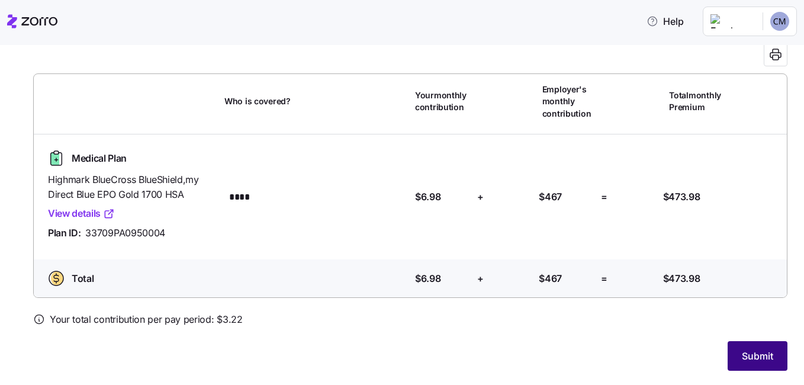
click at [746, 356] on span "Submit" at bounding box center [757, 356] width 31 height 14
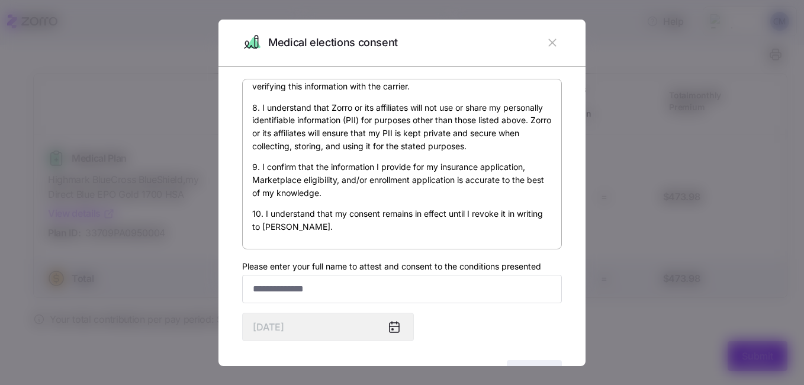
scroll to position [731, 0]
click at [317, 291] on input "Please enter your full name to attest and consent to the conditions presented" at bounding box center [402, 289] width 320 height 28
type input "*"
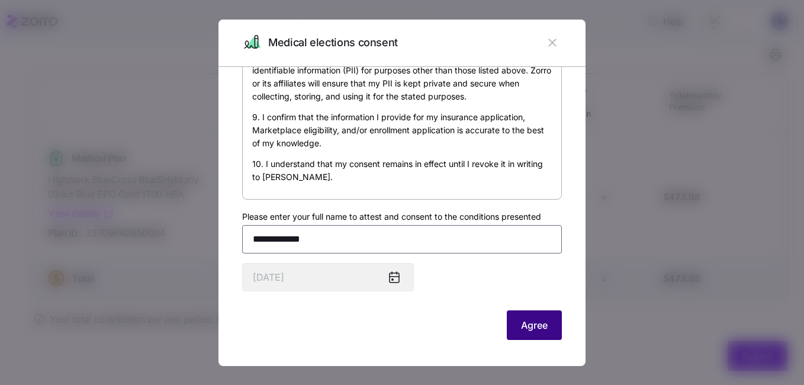
type input "**********"
click at [521, 326] on span "Agree" at bounding box center [534, 325] width 27 height 14
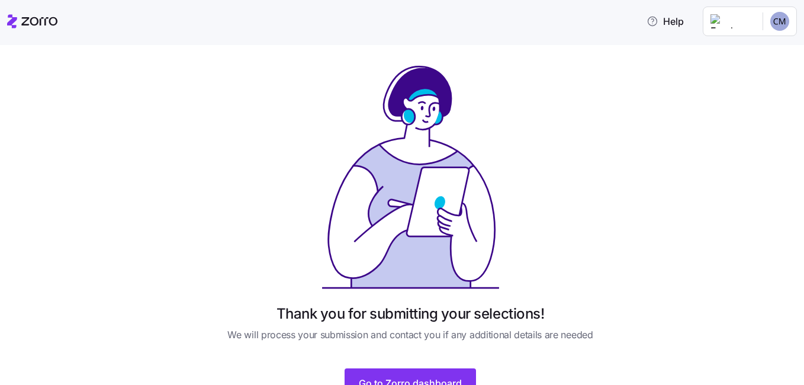
scroll to position [56, 0]
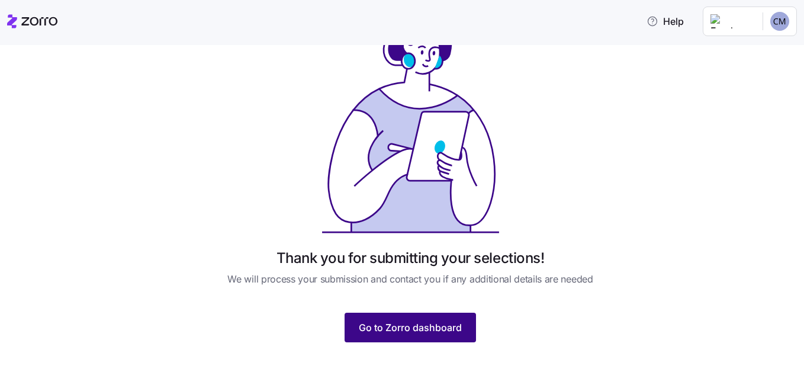
click at [437, 320] on button "Go to Zorro dashboard" at bounding box center [409, 328] width 131 height 30
